Goal: Transaction & Acquisition: Purchase product/service

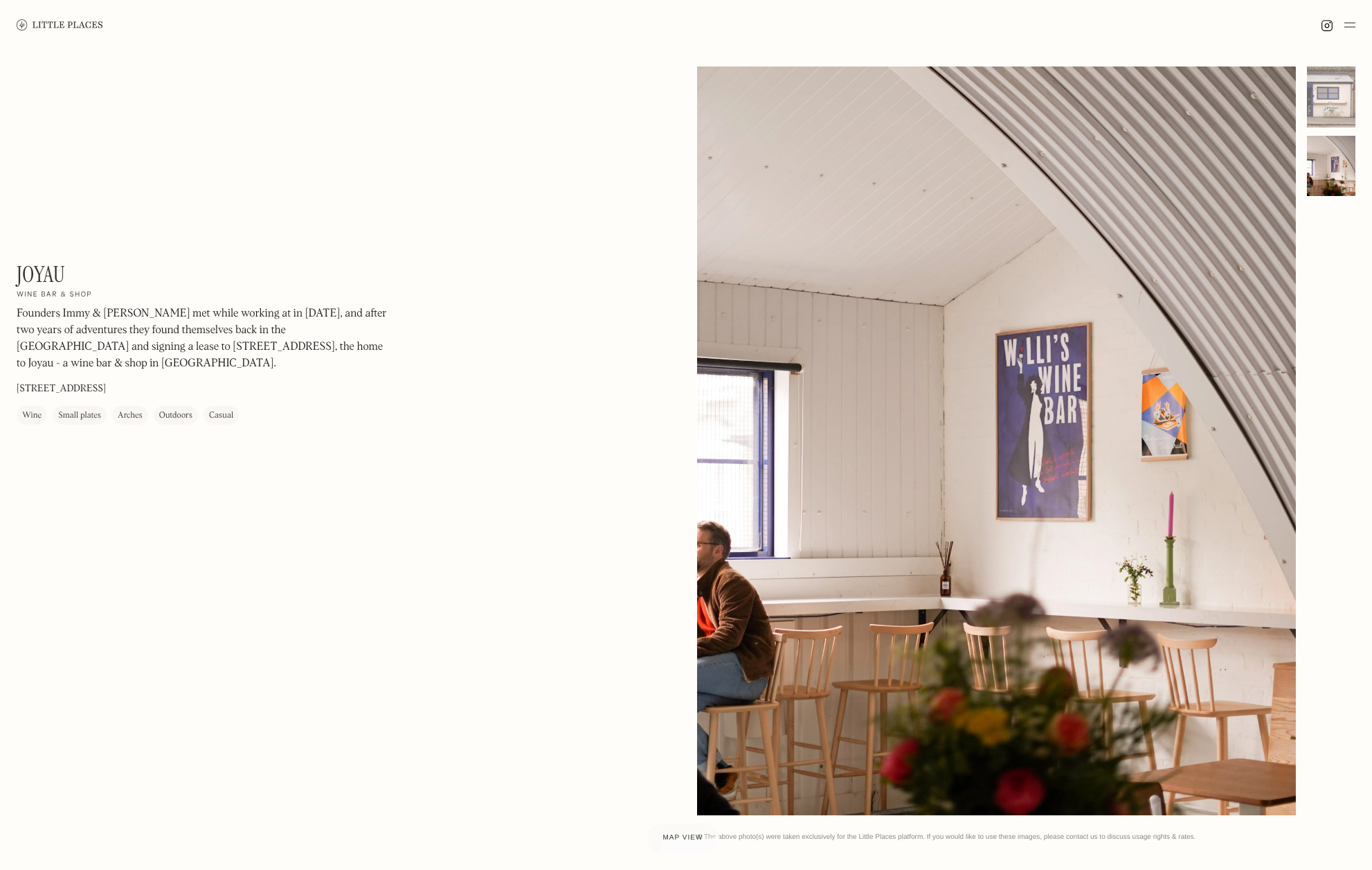
scroll to position [0, 1116]
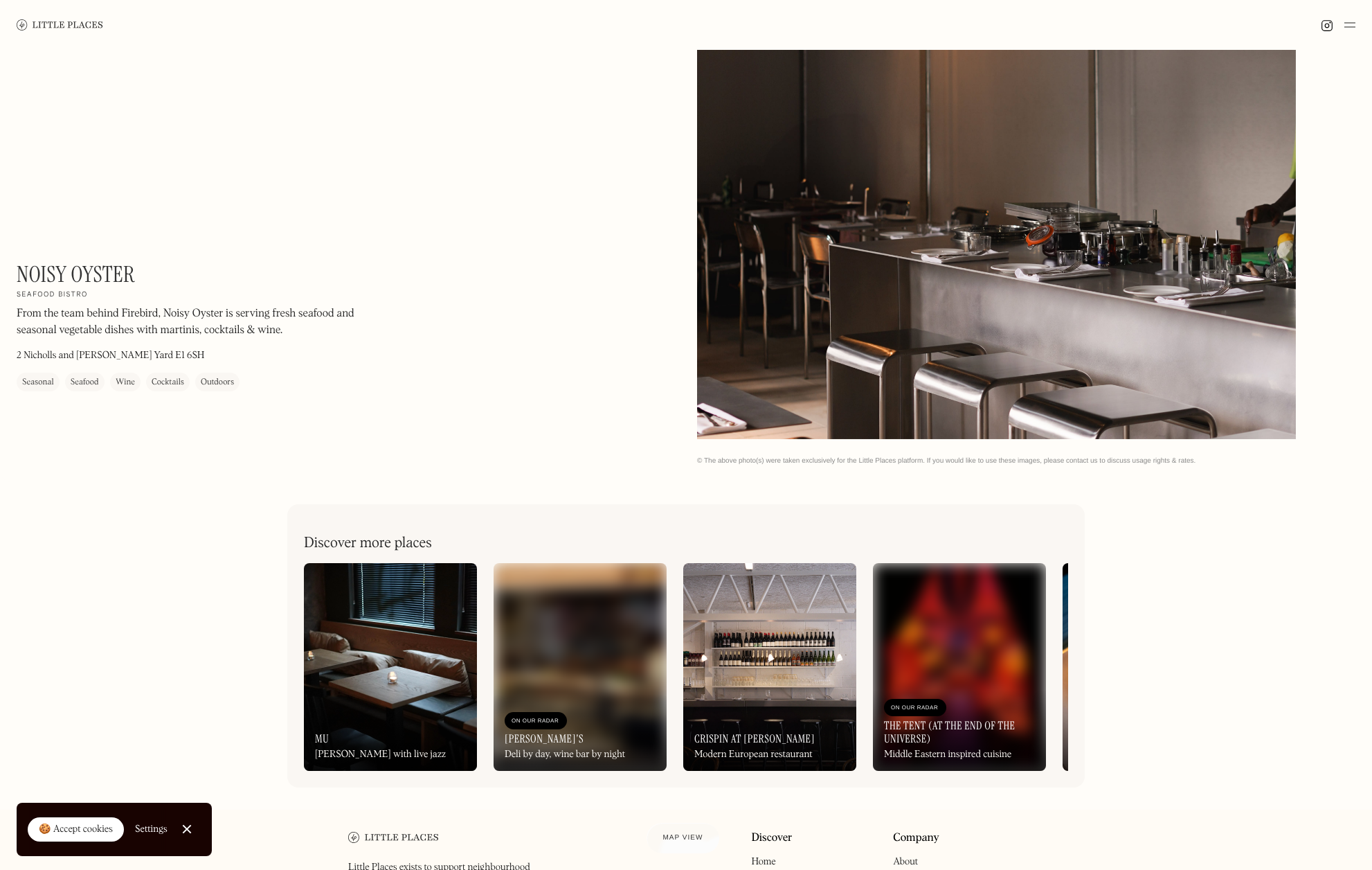
click at [182, 827] on div at bounding box center [187, 829] width 9 height 9
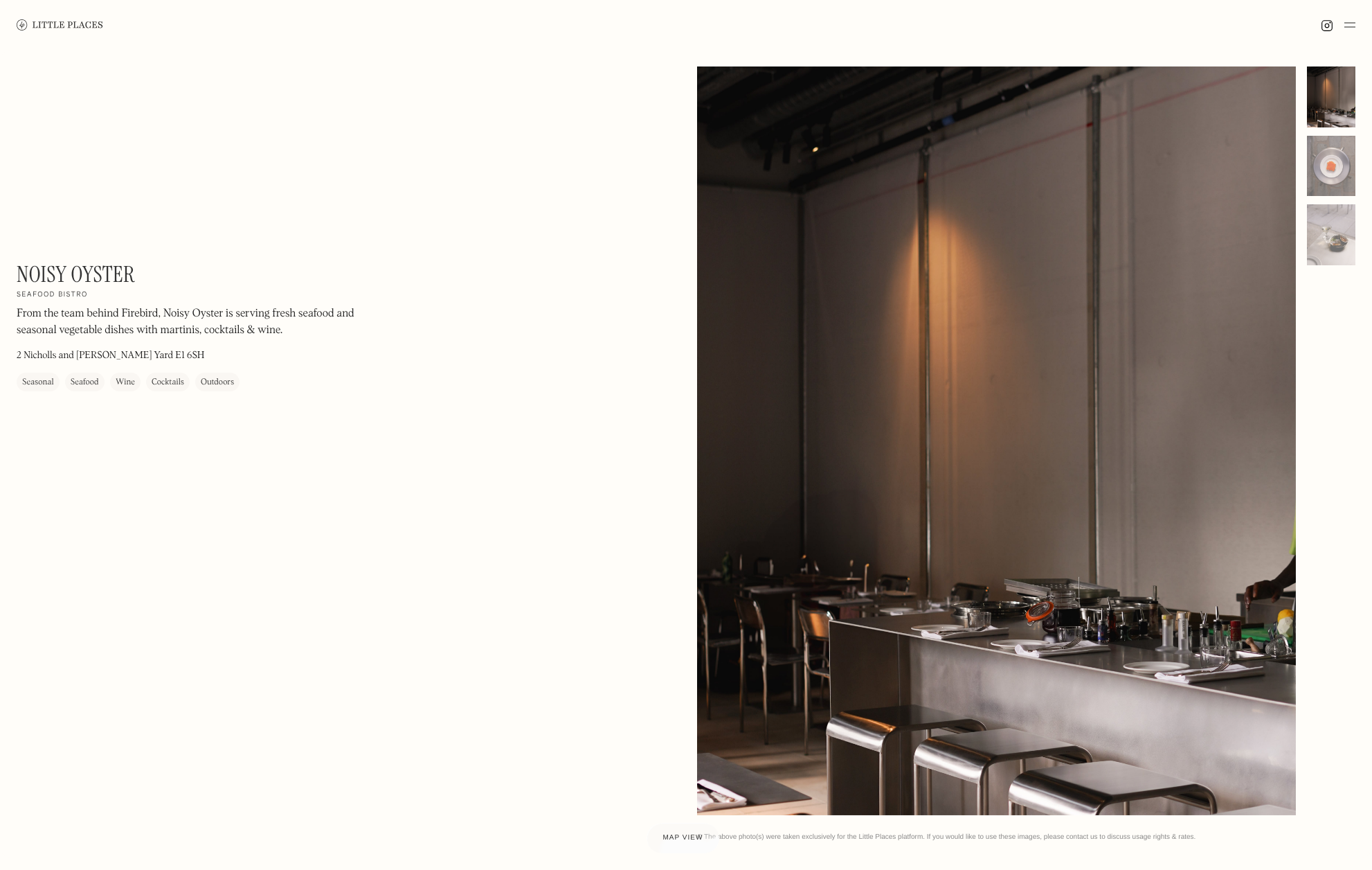
click at [1344, 26] on img at bounding box center [1349, 25] width 11 height 17
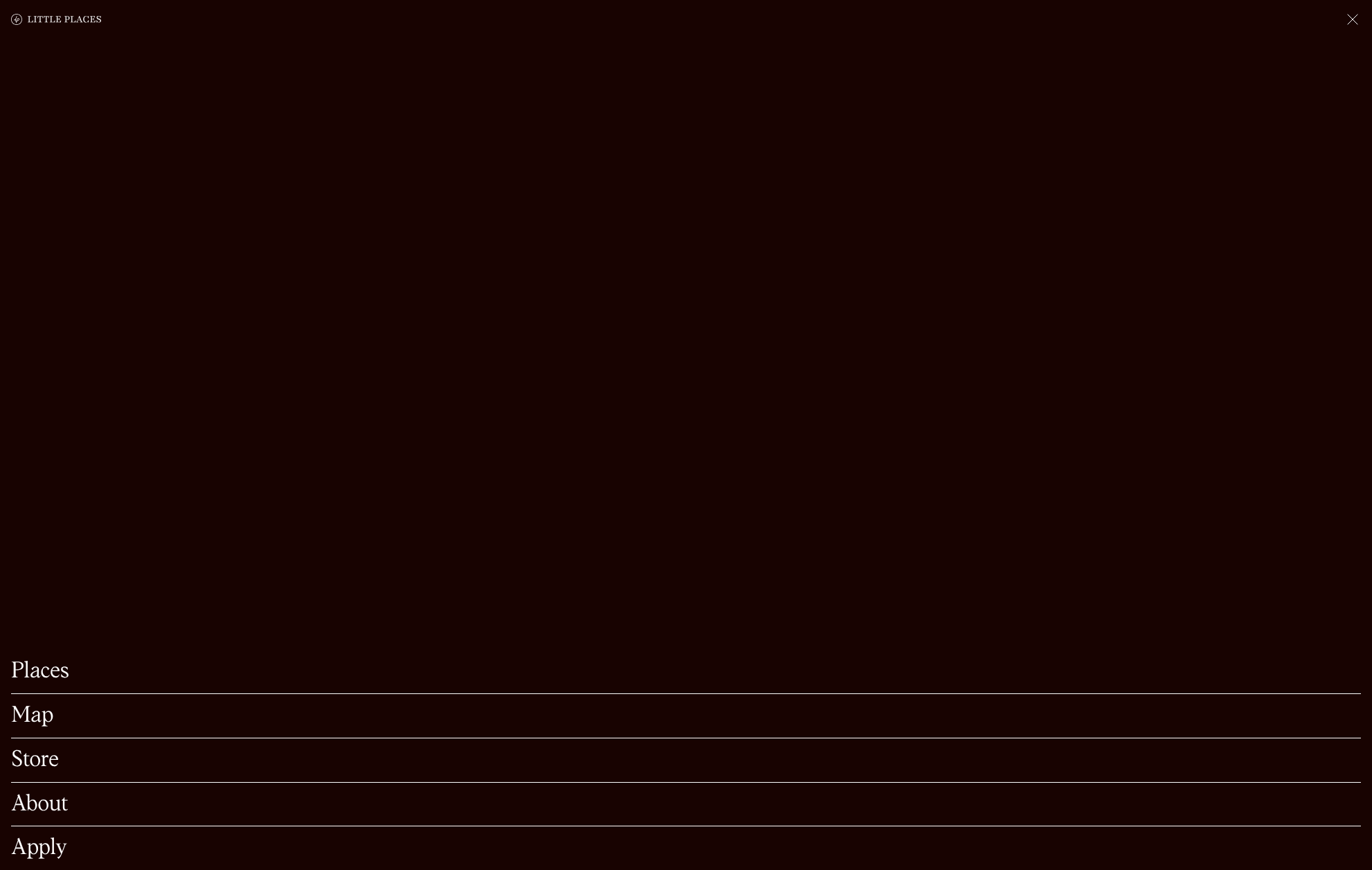
scroll to position [246, 0]
click at [50, 756] on link "Store" at bounding box center [686, 760] width 1350 height 21
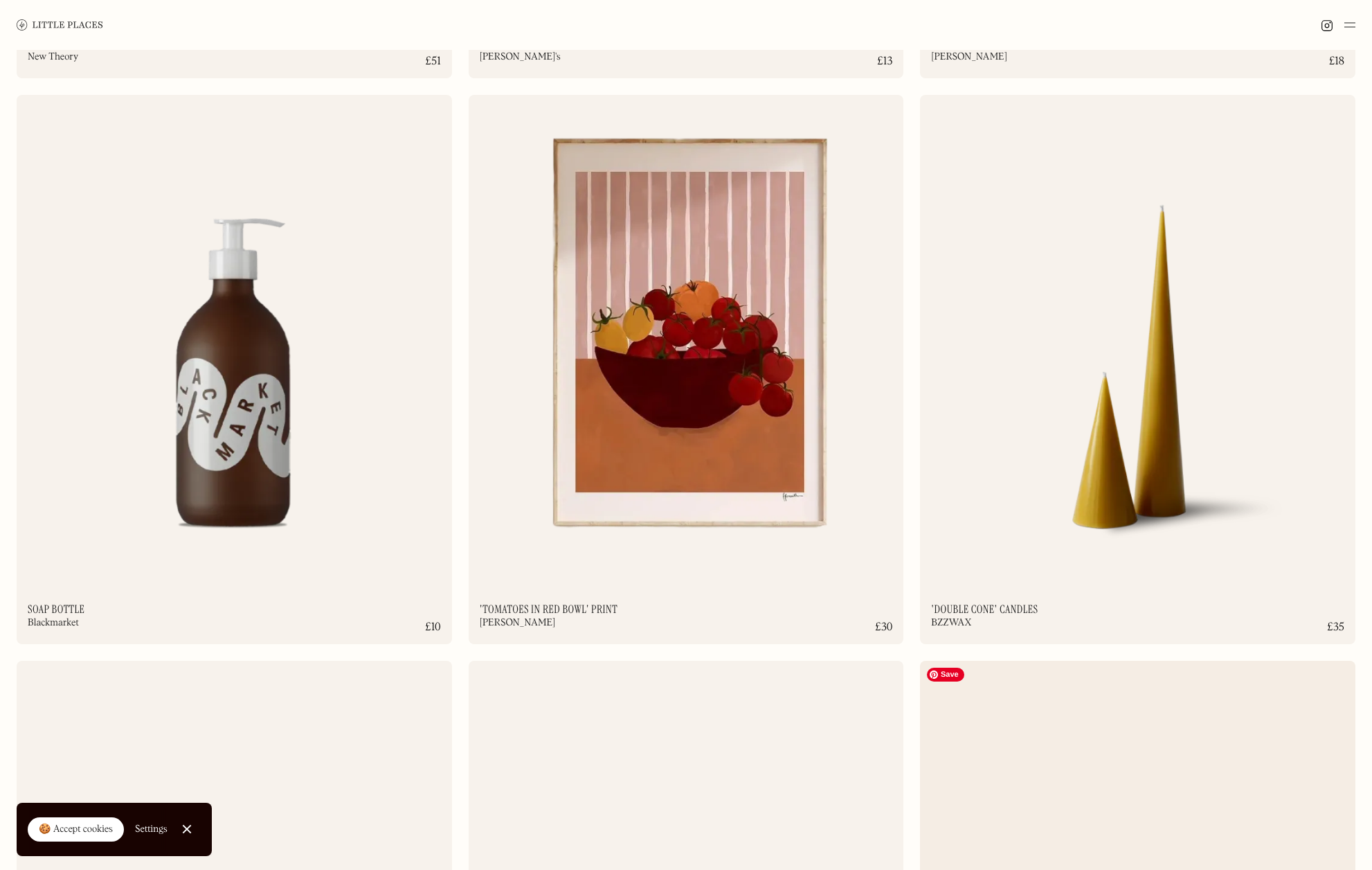
scroll to position [7705, 0]
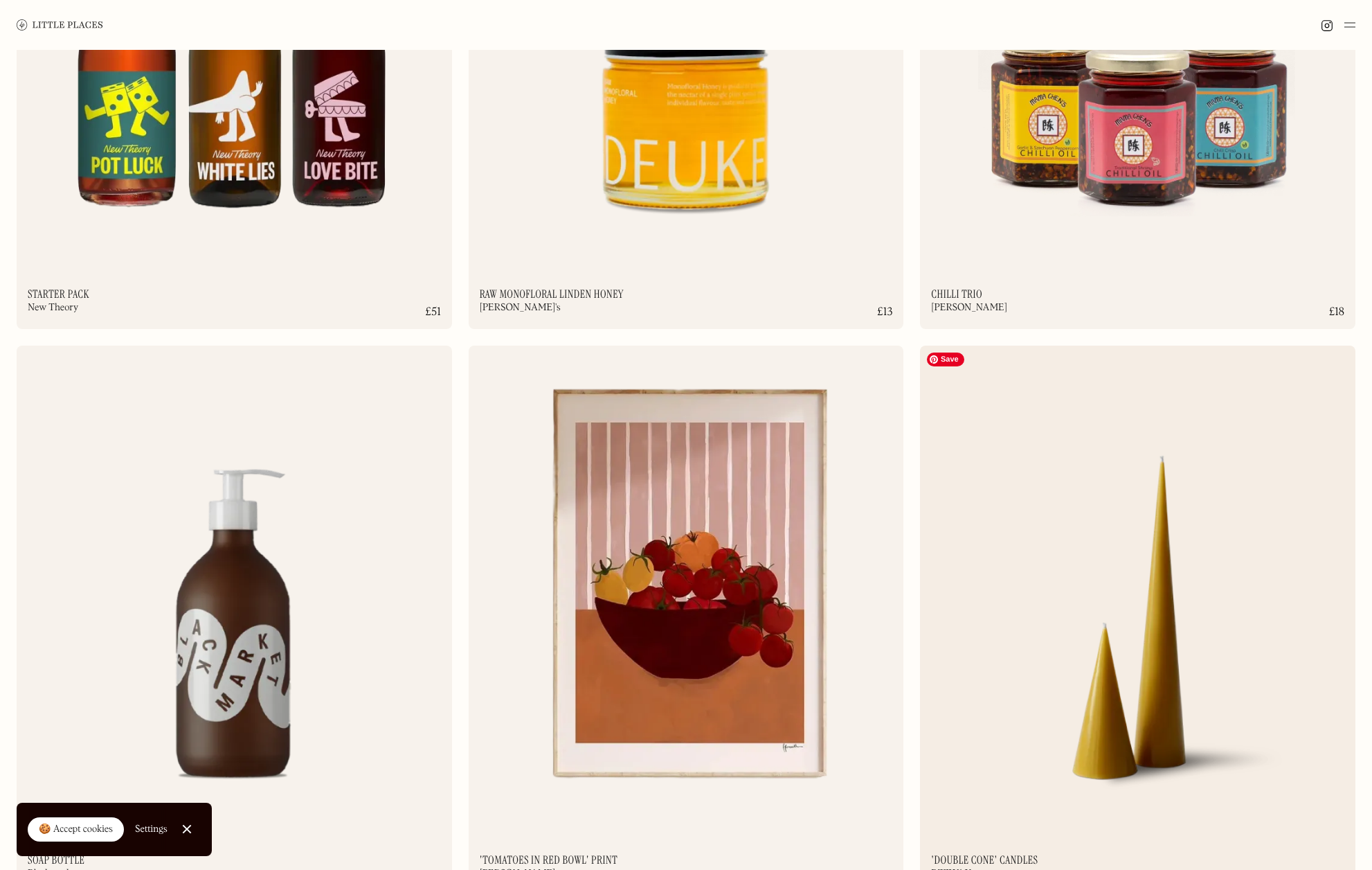
click at [1101, 583] on img at bounding box center [1137, 581] width 435 height 472
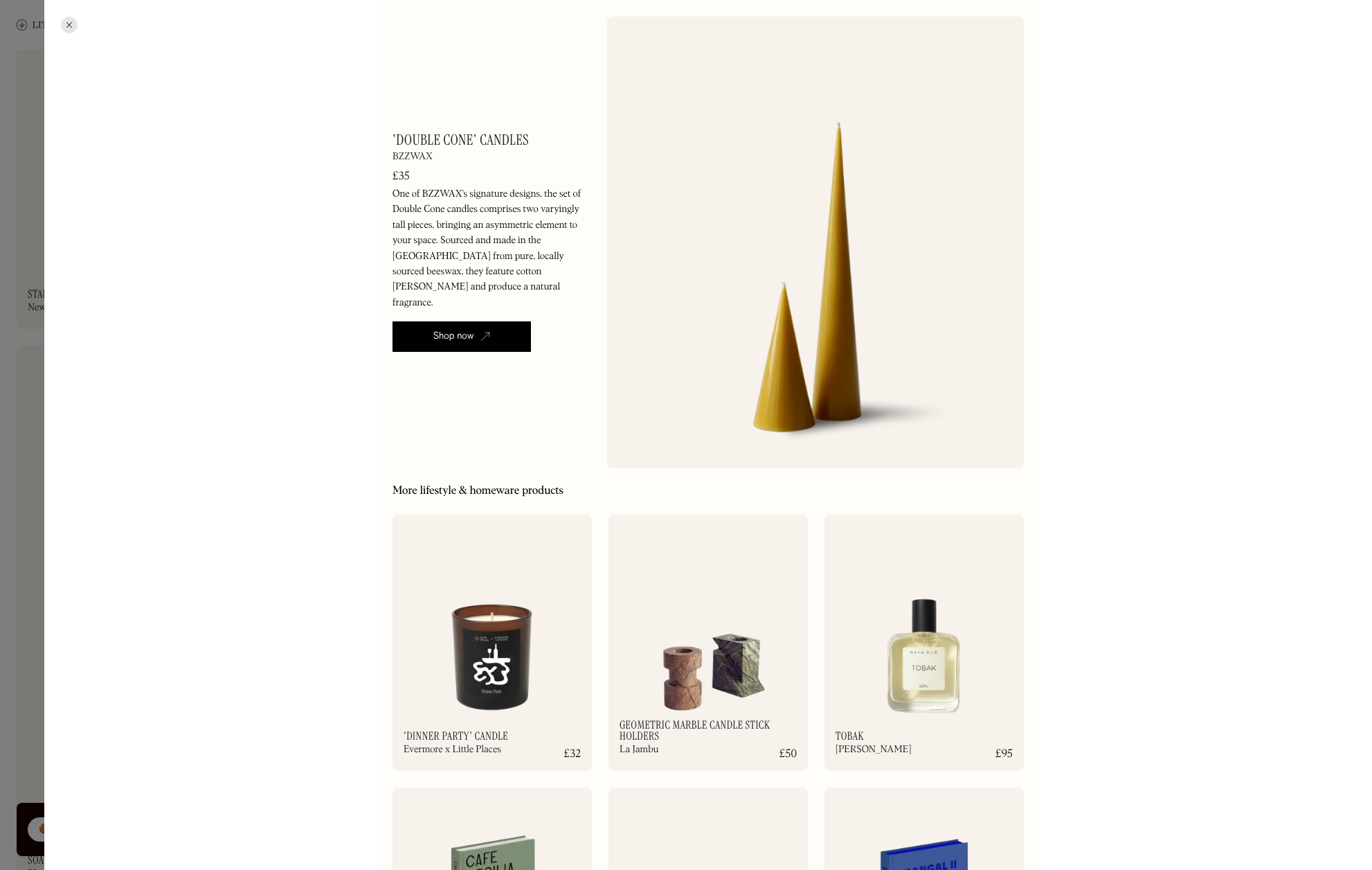
click at [475, 322] on link "Shop now" at bounding box center [461, 337] width 139 height 31
click at [776, 695] on img at bounding box center [709, 622] width 200 height 216
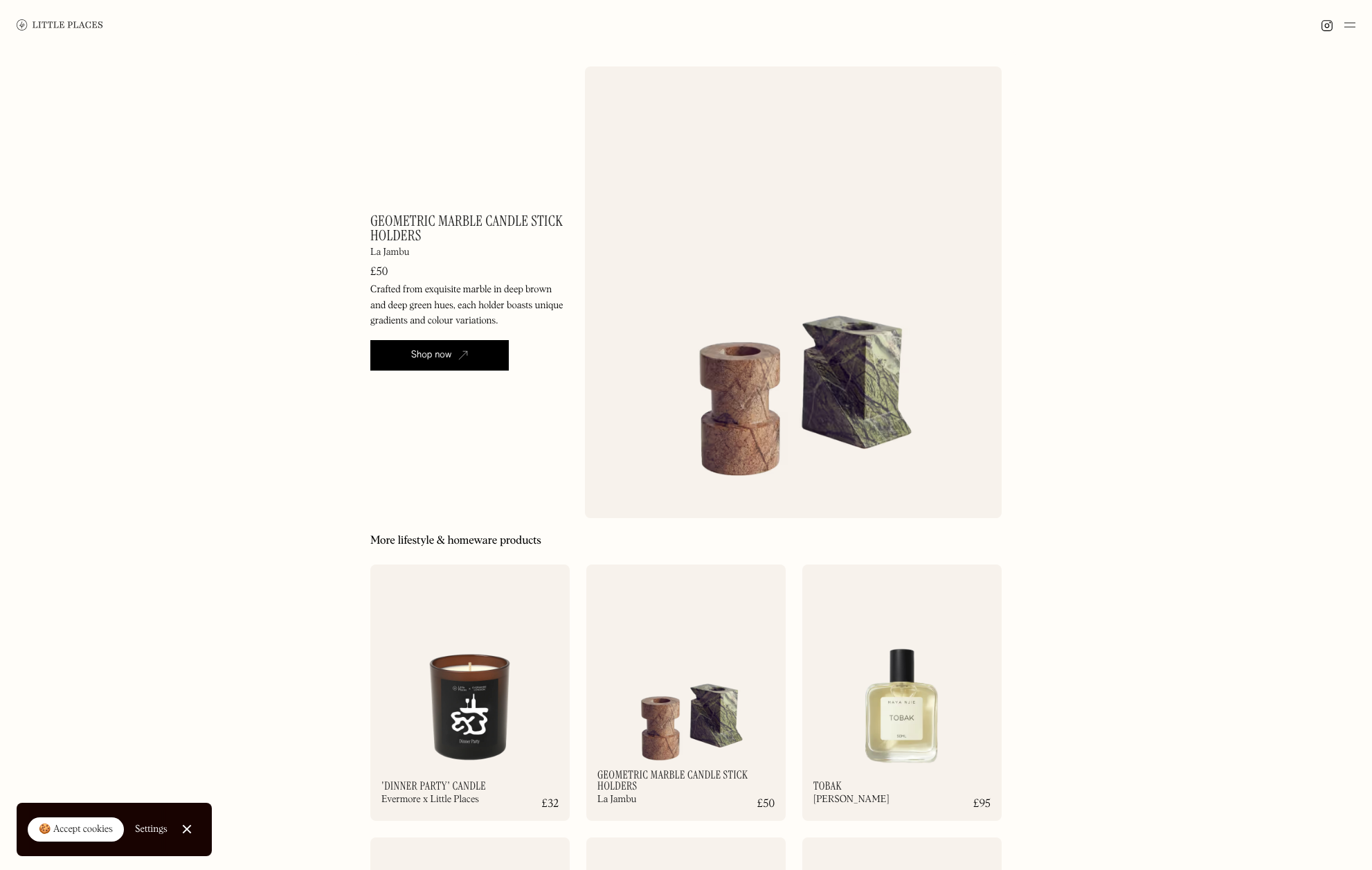
click at [421, 356] on div "Shop now" at bounding box center [432, 355] width 41 height 14
